Goal: Task Accomplishment & Management: Use online tool/utility

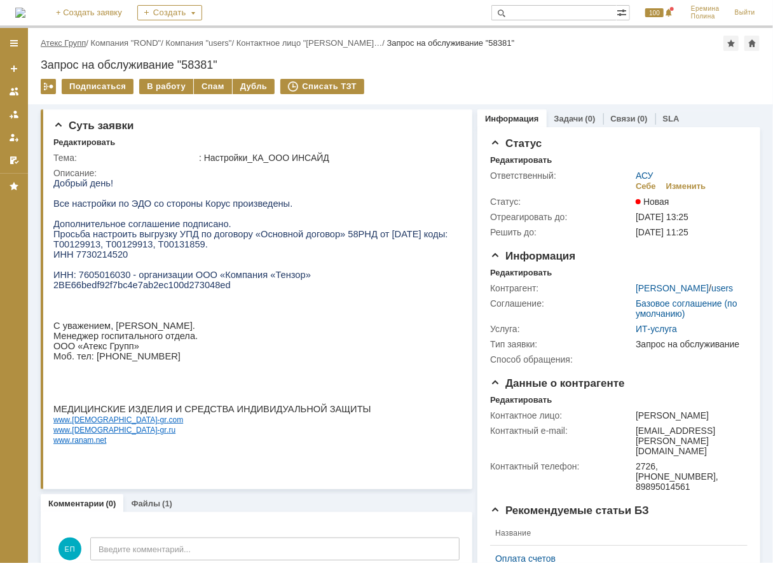
click at [57, 42] on link "Атекс Групп" at bounding box center [63, 43] width 45 height 10
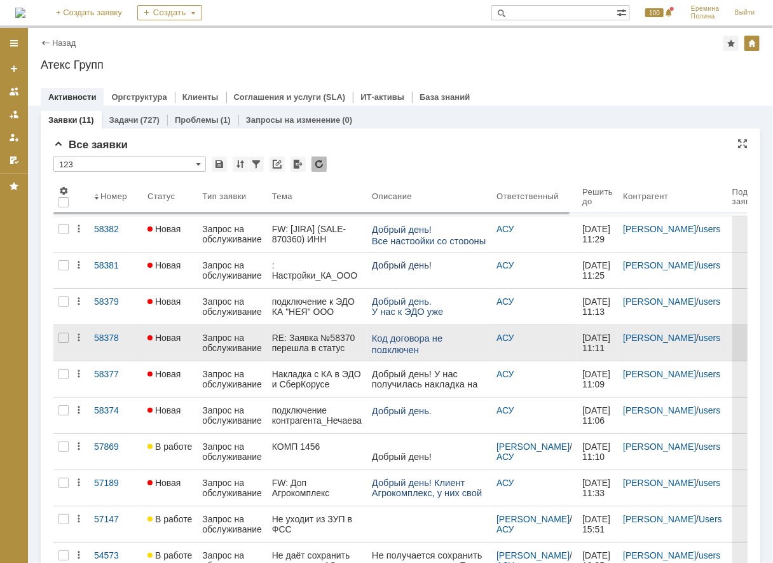
click at [369, 338] on link at bounding box center [429, 343] width 125 height 36
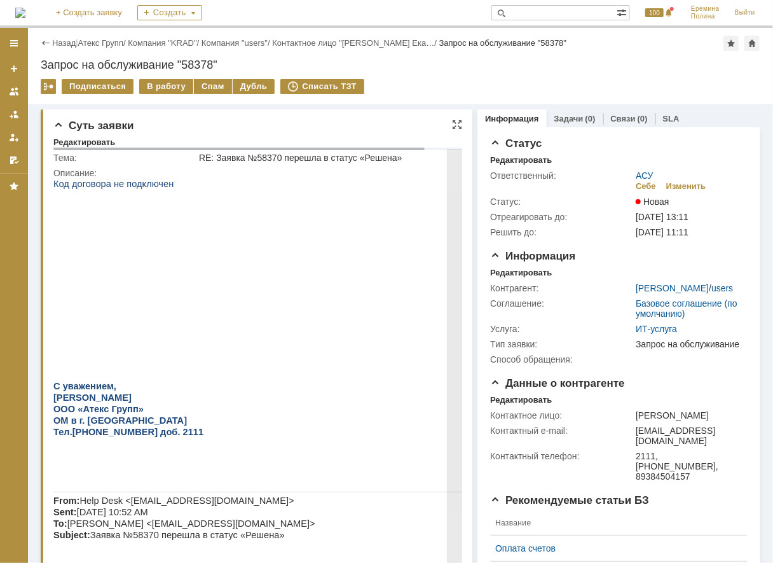
click at [297, 250] on img at bounding box center [275, 265] width 445 height 131
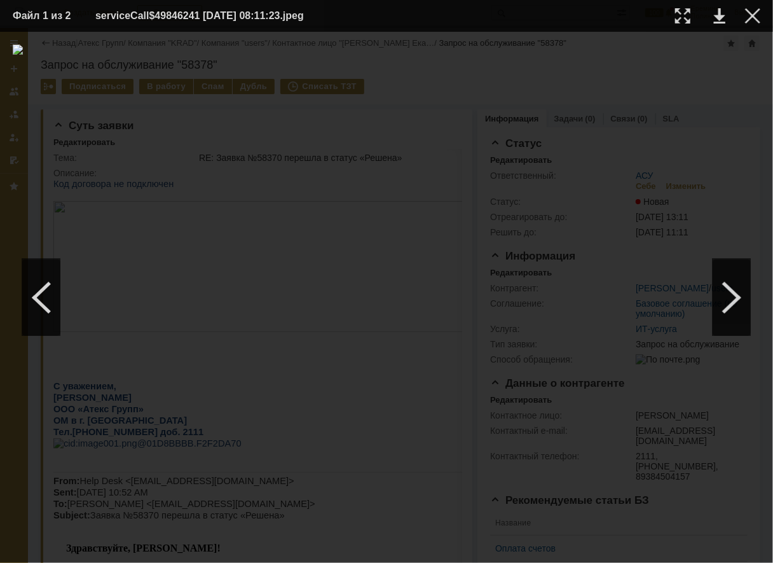
click at [753, 24] on td at bounding box center [743, 15] width 35 height 19
click at [751, 17] on div at bounding box center [752, 15] width 15 height 15
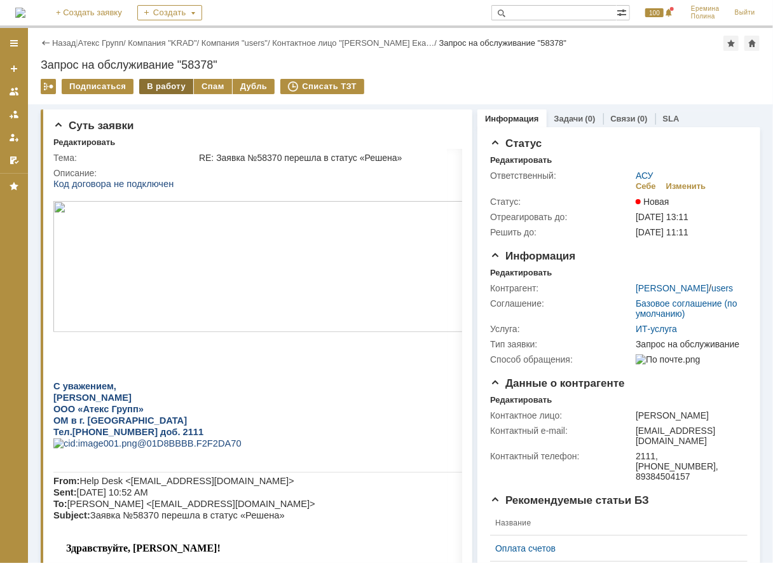
click at [154, 89] on div "В работу" at bounding box center [166, 86] width 54 height 15
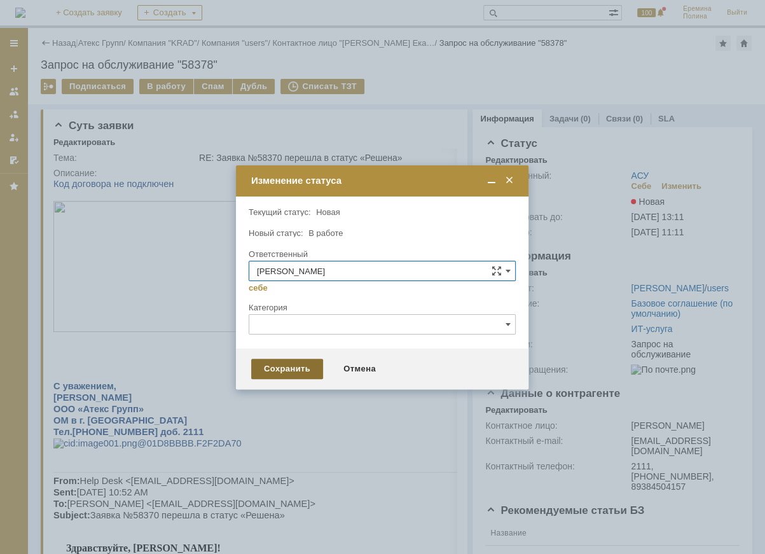
click at [305, 376] on div "Сохранить" at bounding box center [287, 369] width 72 height 20
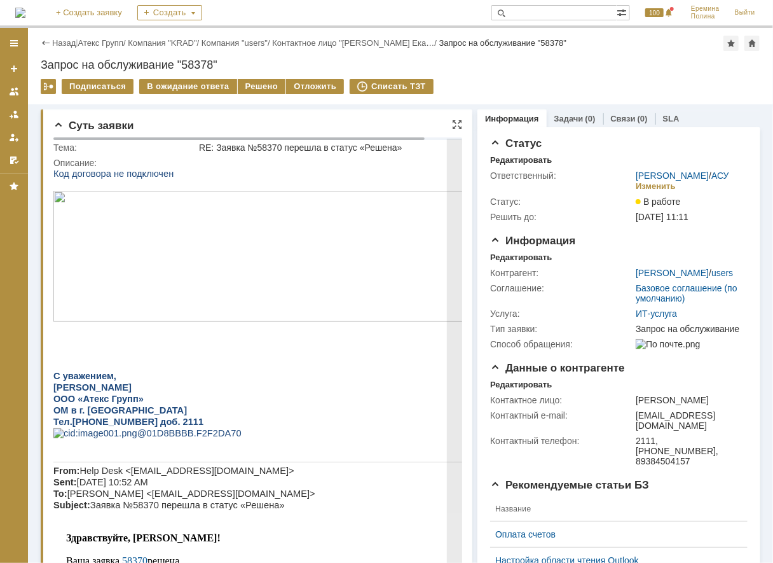
click at [177, 266] on img at bounding box center [275, 255] width 445 height 131
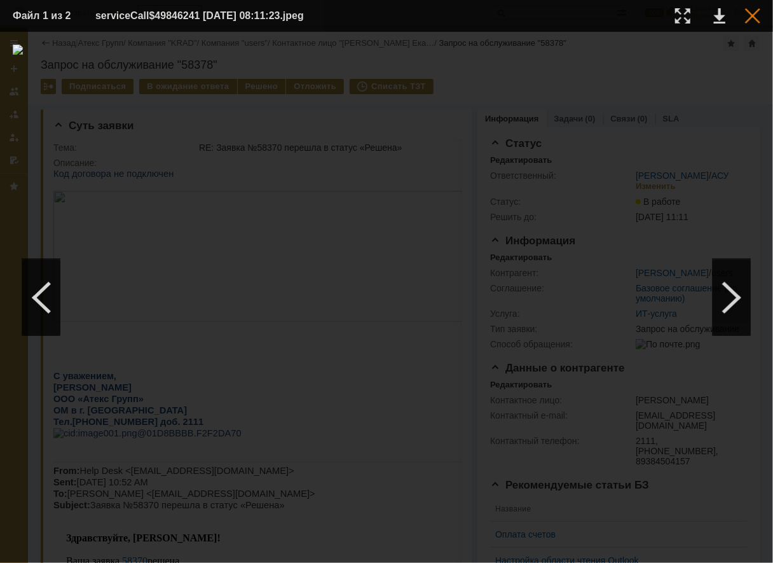
click at [751, 22] on div at bounding box center [752, 15] width 15 height 15
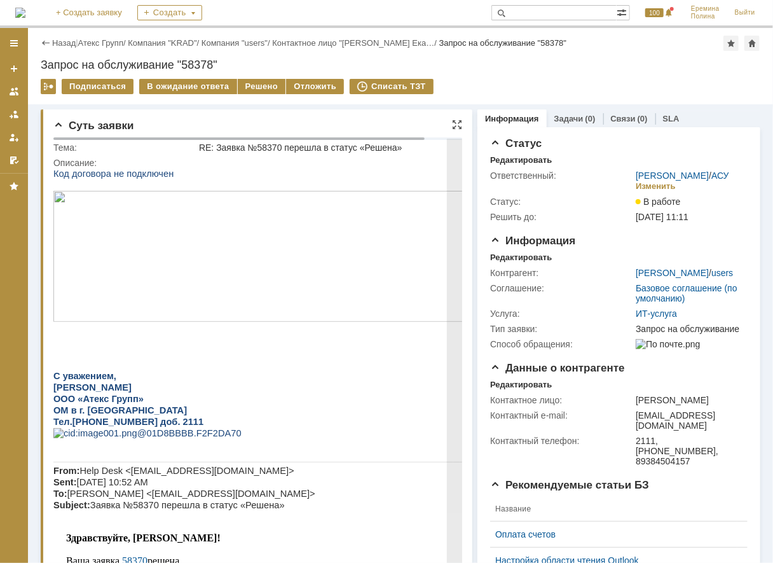
click at [216, 289] on img at bounding box center [275, 255] width 445 height 131
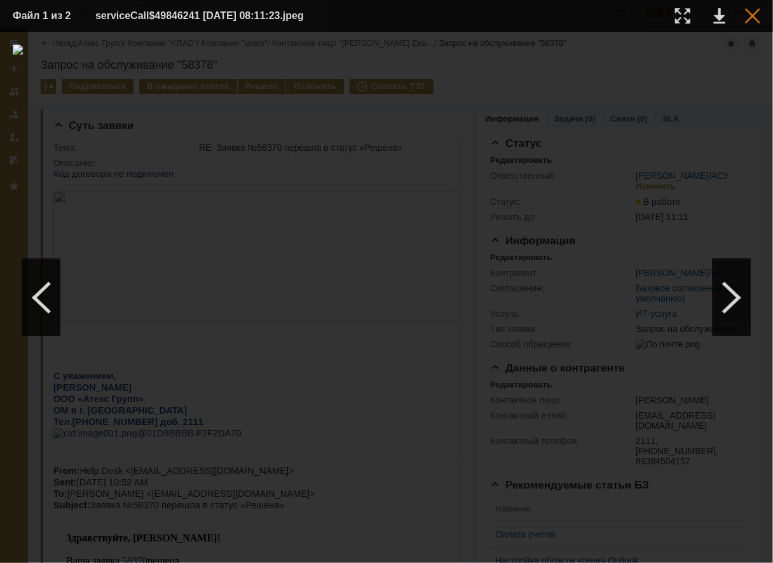
click at [754, 18] on div at bounding box center [752, 15] width 15 height 15
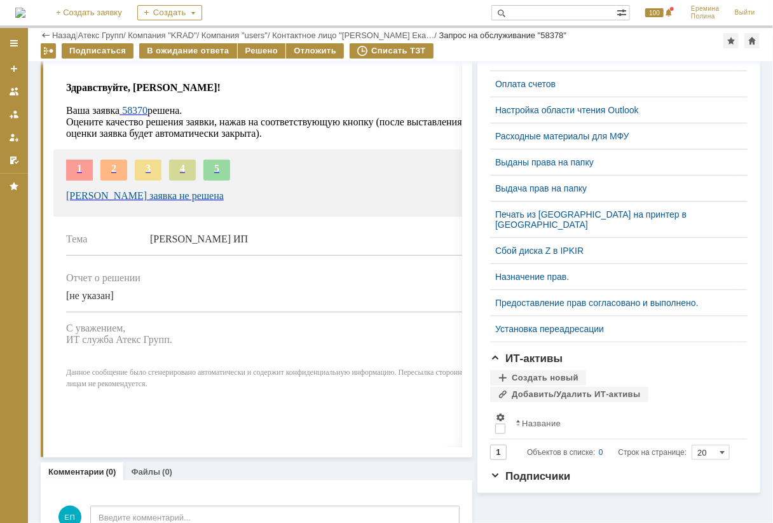
scroll to position [415, 0]
